Goal: Task Accomplishment & Management: Use online tool/utility

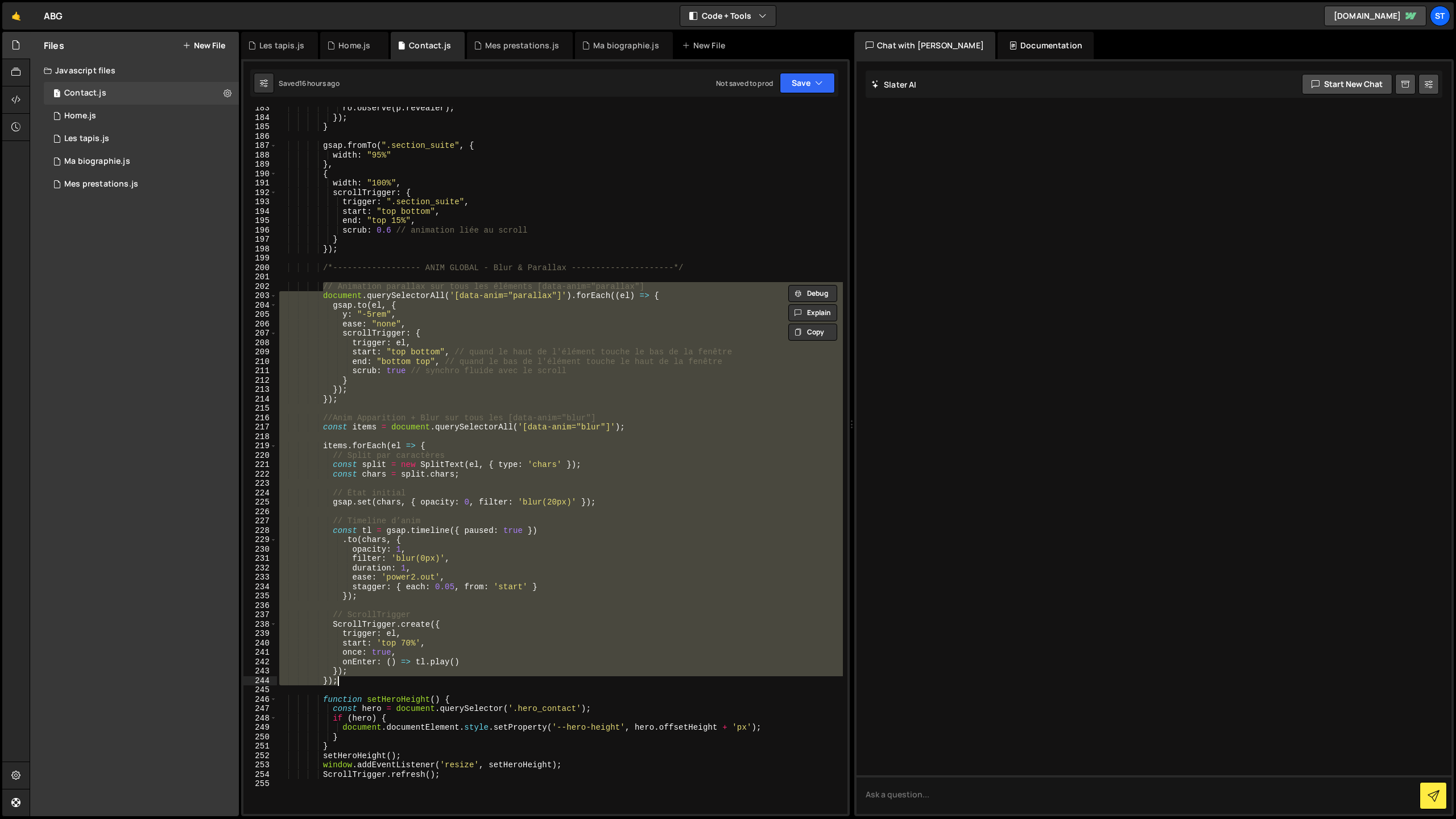
scroll to position [1712, 0]
click at [104, 159] on div "Ma biographie.js" at bounding box center [97, 162] width 66 height 10
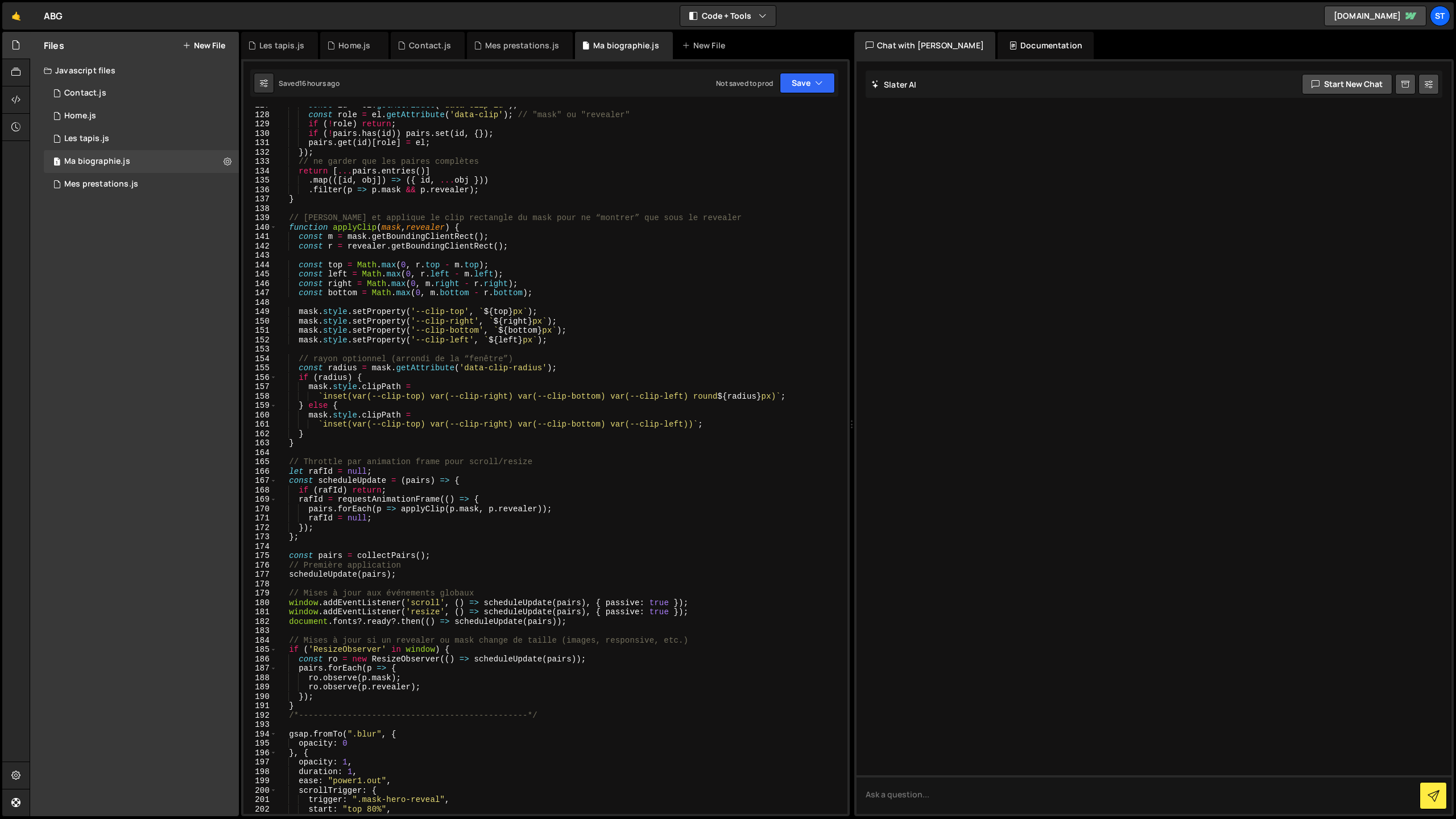
scroll to position [1187, 0]
click at [86, 186] on div "Mes prestations.js" at bounding box center [101, 185] width 74 height 10
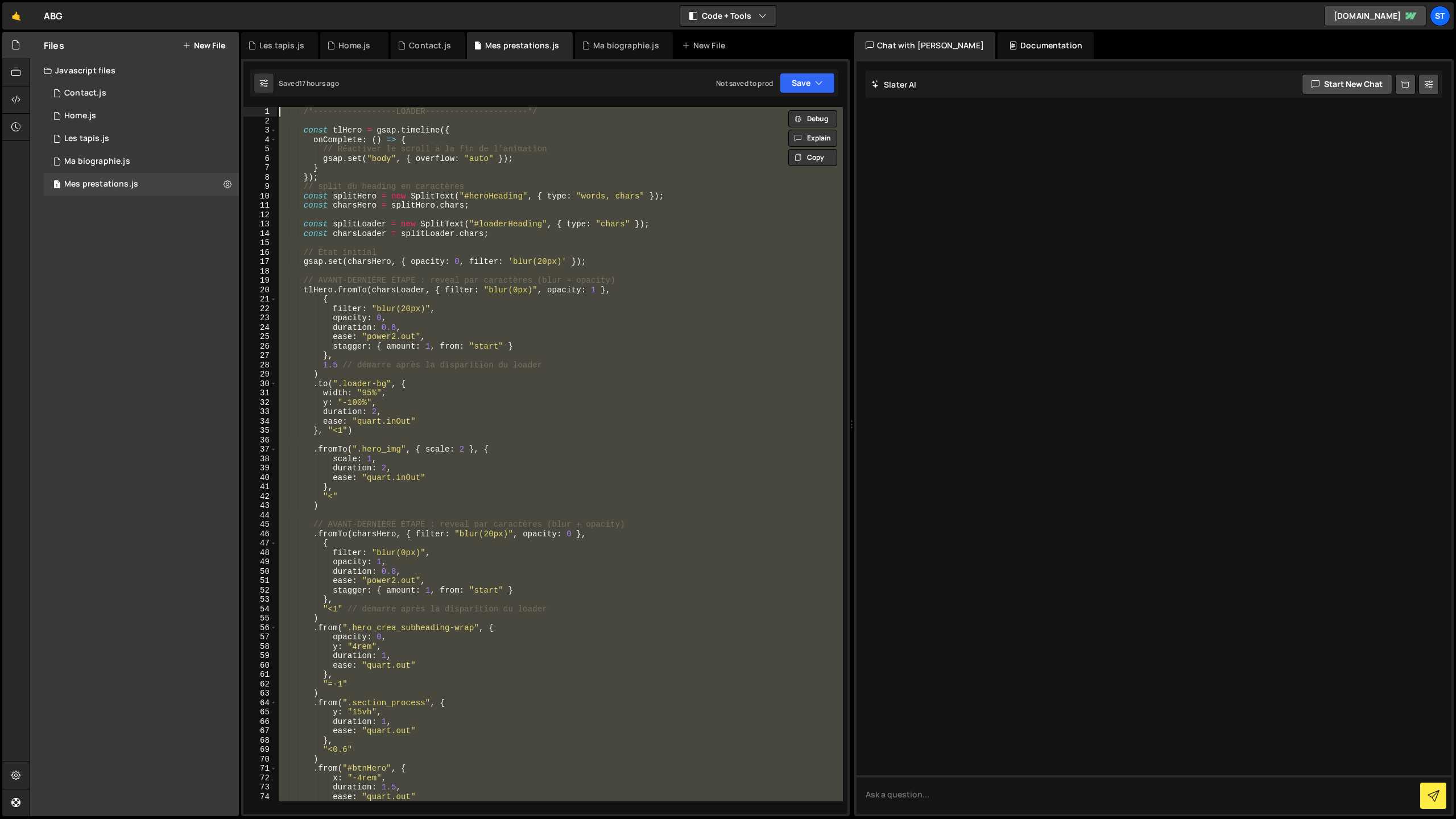
click at [423, 365] on div "/*-----------------LOADER---------------------*/ const tlHero = gsap . timeline…" at bounding box center [560, 460] width 566 height 707
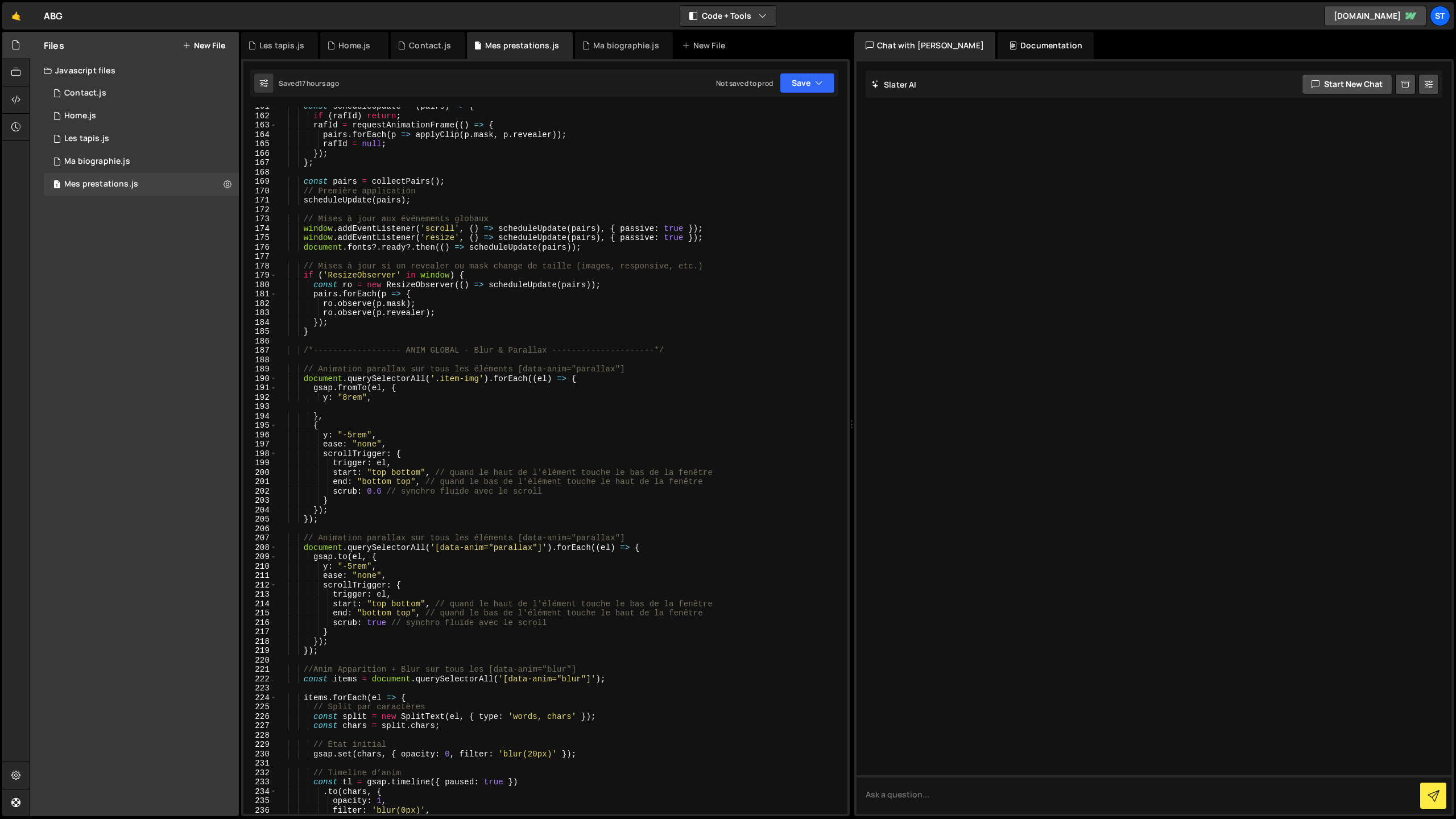
scroll to position [1506, 0]
click at [344, 400] on div "const scheduleUpdate = ( pairs ) => { if ( [PERSON_NAME] ) return ; [PERSON_NAM…" at bounding box center [560, 466] width 566 height 726
click at [308, 439] on div "const scheduleUpdate = ( pairs ) => { if ( [PERSON_NAME] ) return ; [PERSON_NAM…" at bounding box center [560, 466] width 566 height 726
click at [347, 437] on div "const scheduleUpdate = ( pairs ) => { if ( [PERSON_NAME] ) return ; [PERSON_NAM…" at bounding box center [560, 466] width 566 height 726
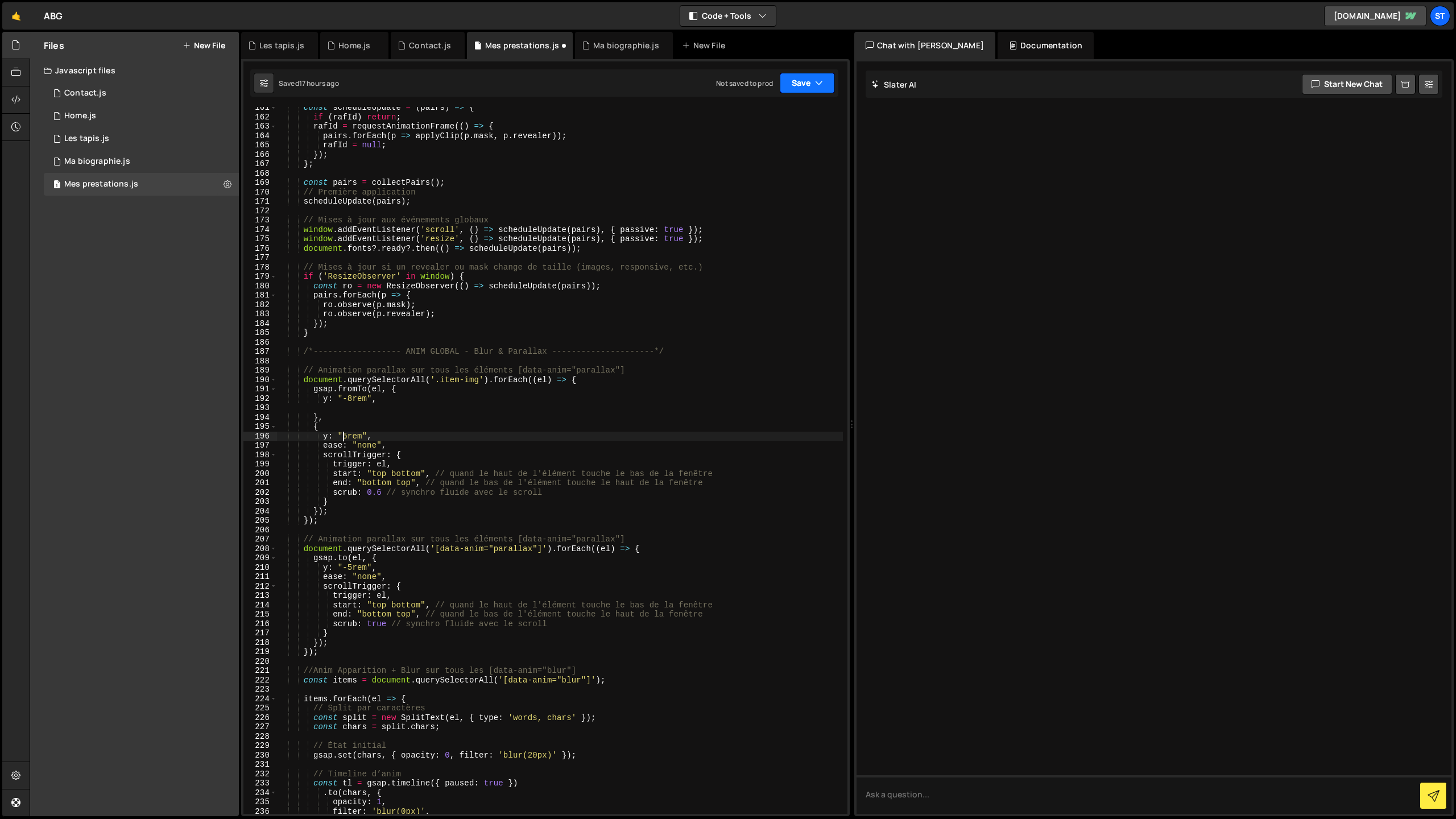
type textarea "y: "5rem","
click at [800, 85] on button "Save" at bounding box center [807, 83] width 55 height 21
click at [779, 124] on div "Saved 17 hours ago" at bounding box center [769, 124] width 118 height 14
